Goal: Information Seeking & Learning: Learn about a topic

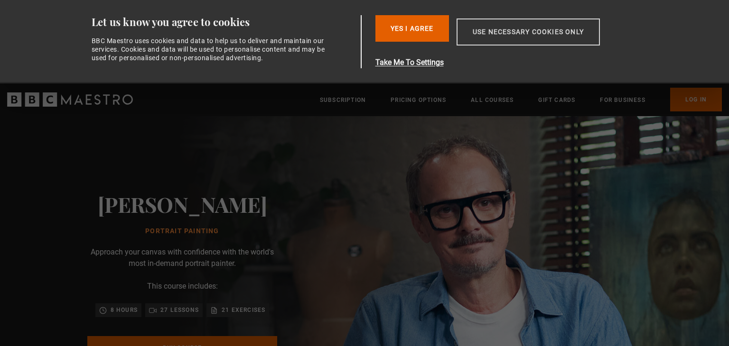
click at [551, 33] on button "Use necessary cookies only" at bounding box center [527, 32] width 143 height 27
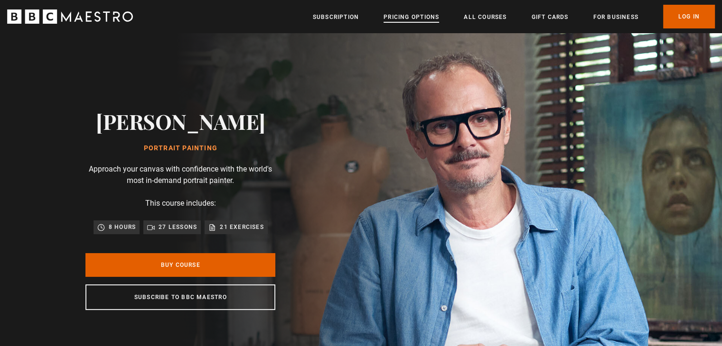
click at [421, 17] on link "Pricing Options" at bounding box center [411, 16] width 56 height 9
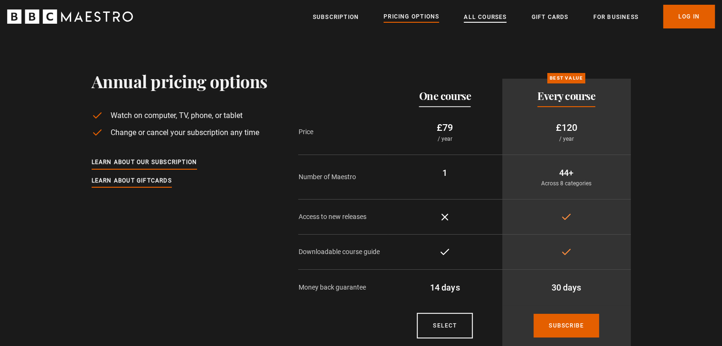
click at [483, 20] on link "All Courses" at bounding box center [485, 16] width 43 height 9
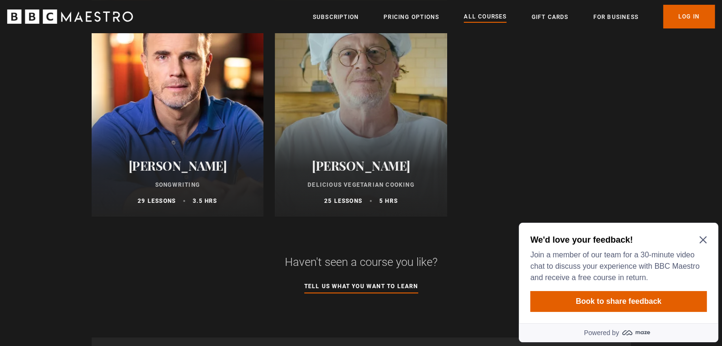
scroll to position [3701, 0]
